Goal: Navigation & Orientation: Find specific page/section

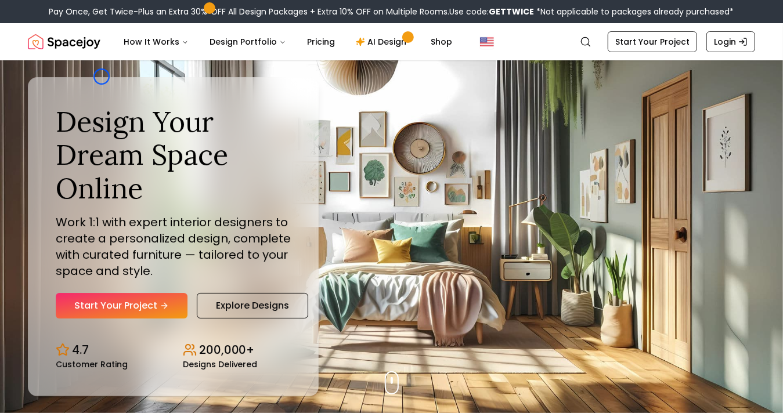
click at [102, 77] on div "Design Your Dream Space Online Work 1:1 with expert interior designers to creat…" at bounding box center [173, 237] width 291 height 320
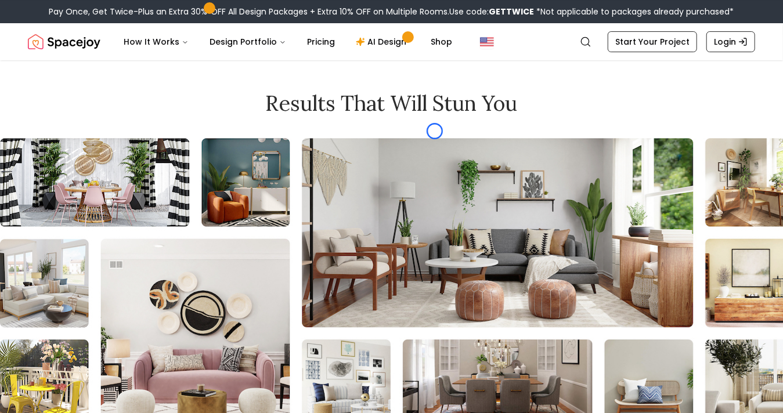
scroll to position [4744, 0]
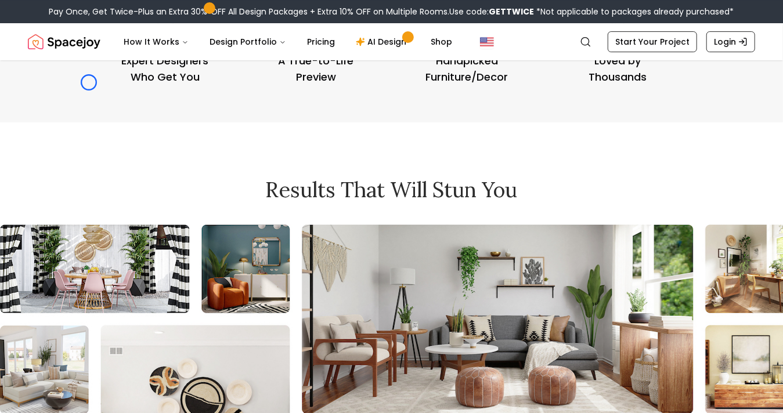
scroll to position [4593, 0]
click at [730, 34] on link "Login" at bounding box center [730, 41] width 49 height 21
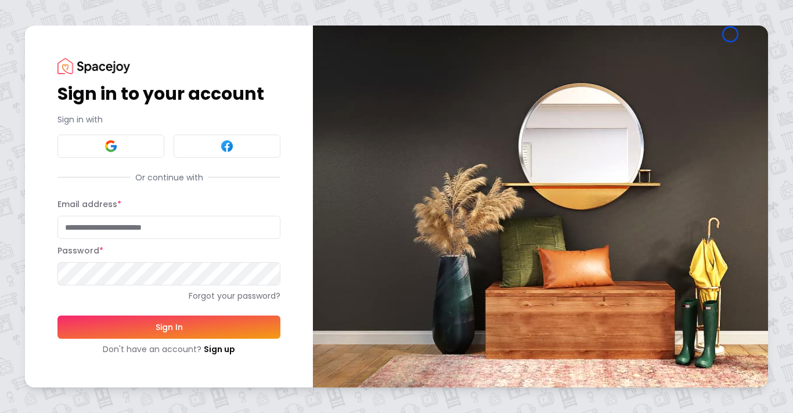
click at [92, 102] on h1 "Sign in to your account" at bounding box center [168, 94] width 223 height 21
click at [60, 78] on div "Sign in to your account Sign in with Or continue with Email address * Password …" at bounding box center [168, 206] width 223 height 297
click at [222, 349] on link "Sign up" at bounding box center [219, 350] width 31 height 12
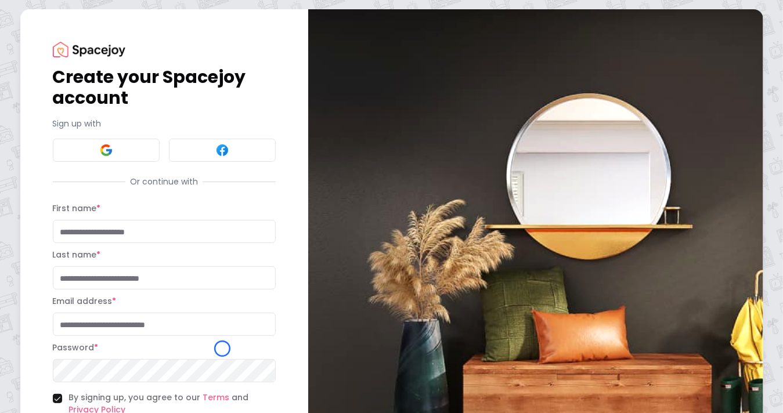
click at [104, 59] on div "Create your Spacejoy account Sign up with Or continue with First name * Last na…" at bounding box center [164, 256] width 223 height 428
click at [71, 87] on h1 "Create your Spacejoy account" at bounding box center [164, 88] width 223 height 42
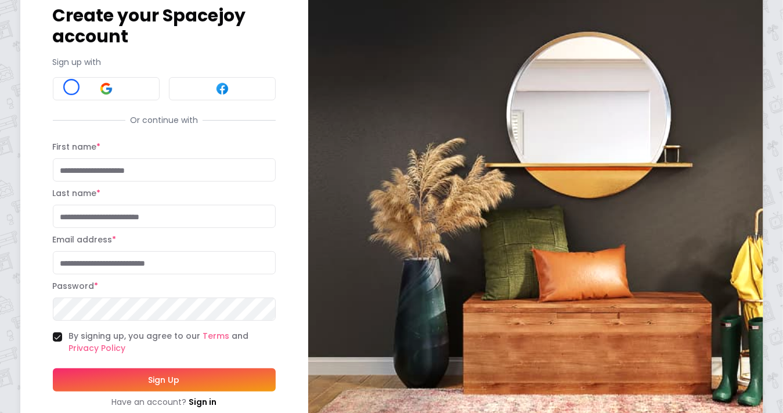
scroll to position [98, 0]
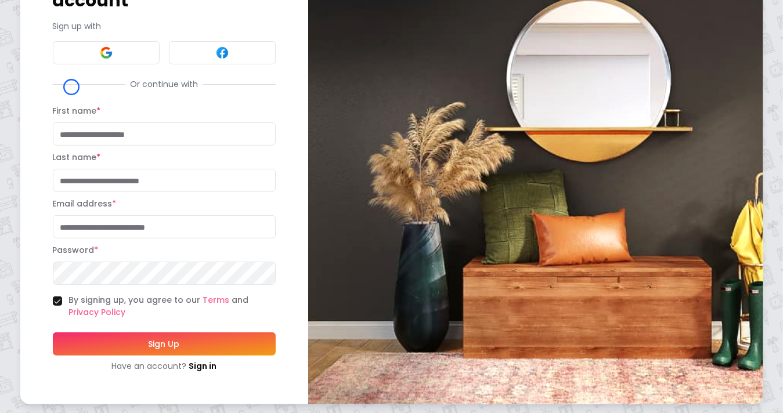
click at [71, 87] on div "Or continue with" at bounding box center [164, 84] width 223 height 12
click at [207, 366] on link "Sign in" at bounding box center [203, 366] width 28 height 12
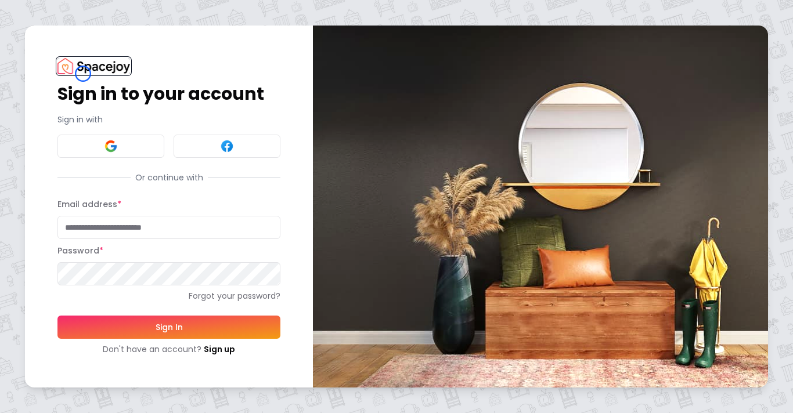
click at [83, 74] on img at bounding box center [93, 66] width 73 height 16
click at [80, 107] on div "Sign in to your account Sign in with Or continue with Email address * Password …" at bounding box center [168, 206] width 223 height 297
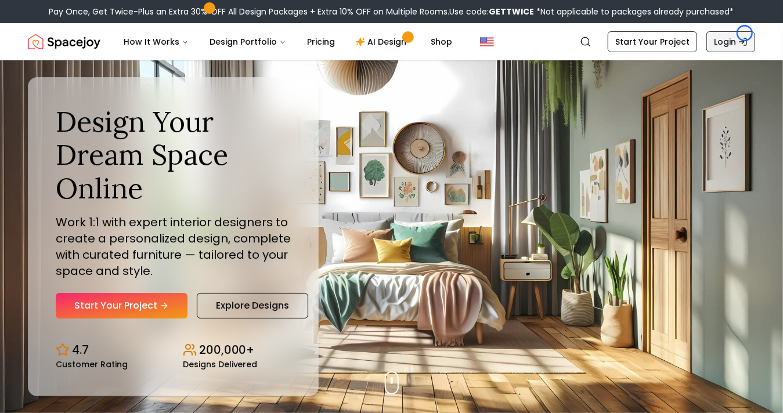
click at [745, 33] on link "Login" at bounding box center [730, 41] width 49 height 21
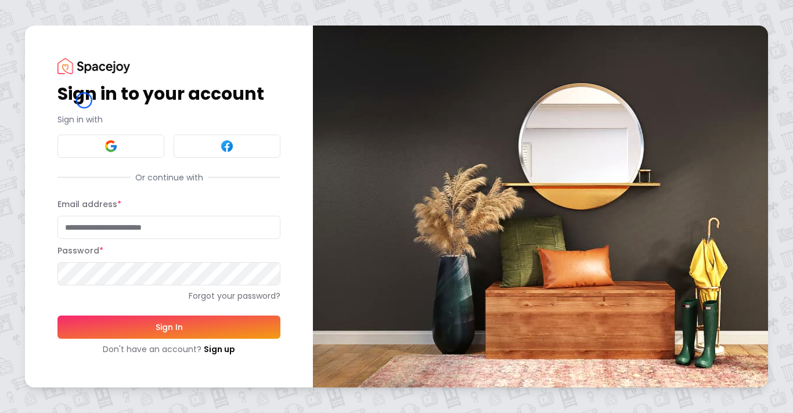
click at [84, 100] on h1 "Sign in to your account" at bounding box center [168, 94] width 223 height 21
click at [84, 96] on h1 "Sign in to your account" at bounding box center [168, 94] width 223 height 21
click at [95, 298] on link "Forgot your password?" at bounding box center [168, 296] width 223 height 12
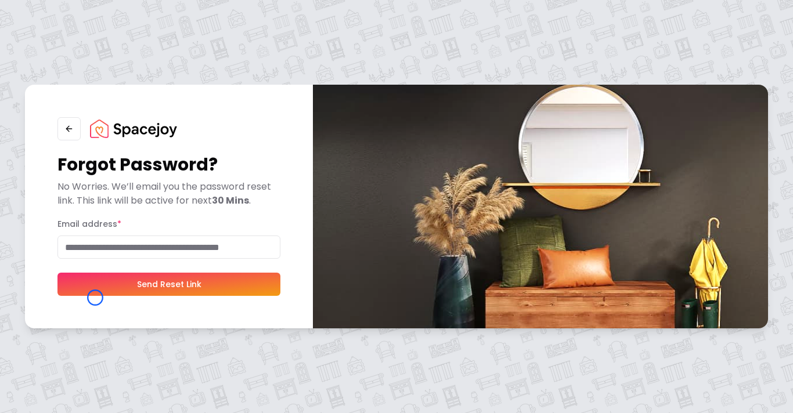
click at [95, 298] on div "Forgot Password? No Worries. We’ll email you the password reset link. This link…" at bounding box center [169, 207] width 288 height 244
click at [85, 60] on div "Forgot Password? No Worries. We’ll email you the password reset link. This link…" at bounding box center [396, 206] width 793 height 413
click at [167, 131] on img at bounding box center [133, 129] width 87 height 19
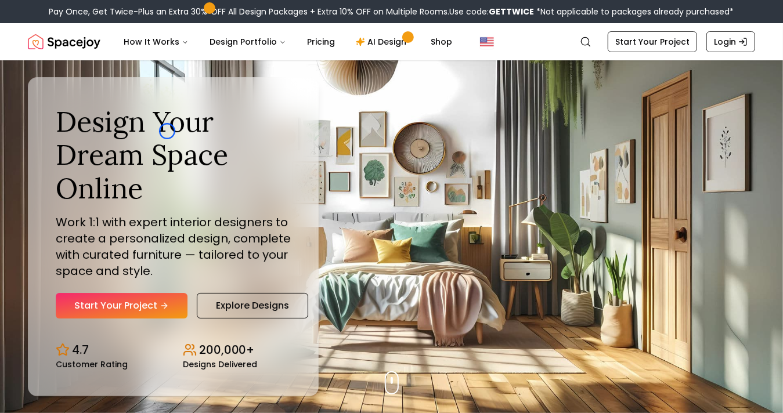
click at [167, 131] on h1 "Design Your Dream Space Online" at bounding box center [173, 155] width 235 height 100
click at [115, 105] on h1 "Design Your Dream Space Online" at bounding box center [173, 155] width 235 height 100
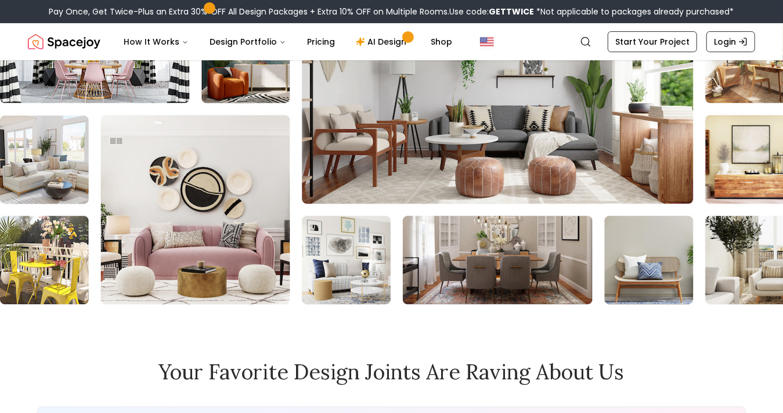
scroll to position [4888, 0]
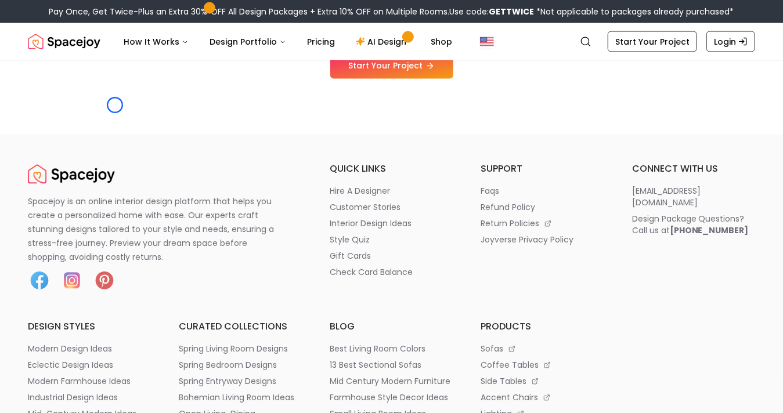
scroll to position [5804, 0]
click at [520, 211] on p "refund policy" at bounding box center [508, 208] width 55 height 12
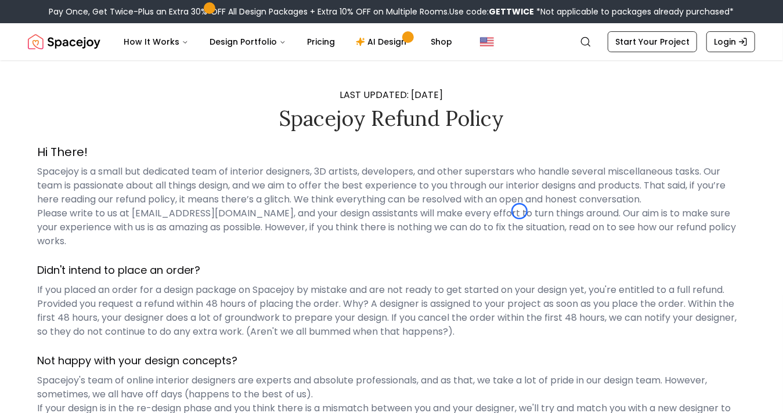
click at [520, 211] on p "Spacejoy is a small but dedicated team of interior designers, 3D artists, devel…" at bounding box center [391, 207] width 709 height 84
click at [62, 60] on nav "Spacejoy Search How It Works Design Portfolio Pricing AI Design Shop Search Sta…" at bounding box center [391, 41] width 727 height 37
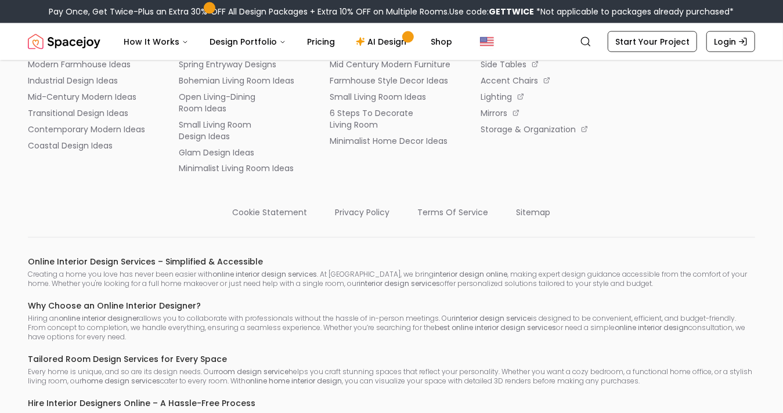
scroll to position [1045, 0]
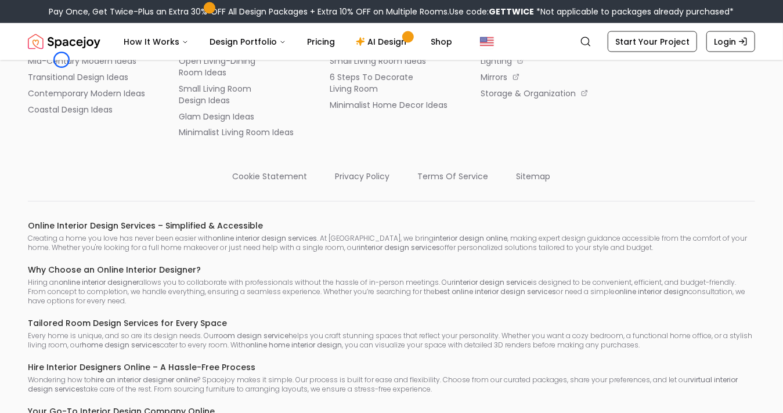
click at [62, 60] on nav "Spacejoy Search How It Works Design Portfolio Pricing AI Design Shop Search Sta…" at bounding box center [391, 41] width 727 height 37
